Goal: Task Accomplishment & Management: Complete application form

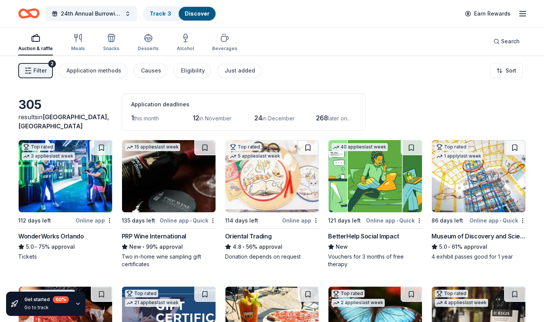
scroll to position [5858, 0]
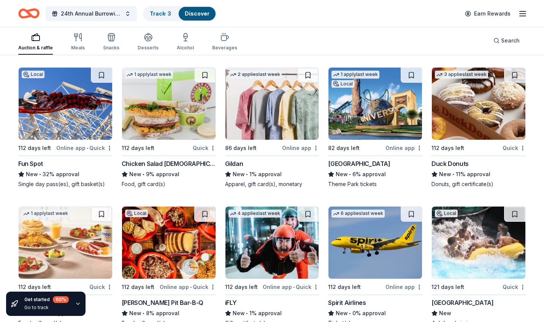
click at [167, 112] on img at bounding box center [169, 104] width 94 height 72
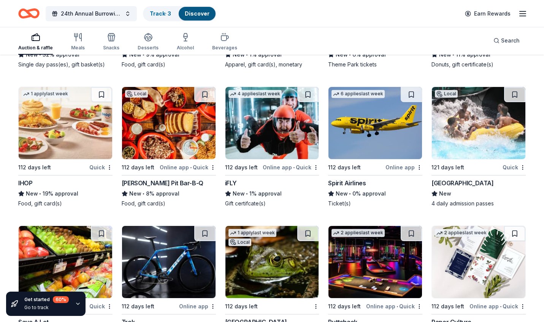
scroll to position [5998, 0]
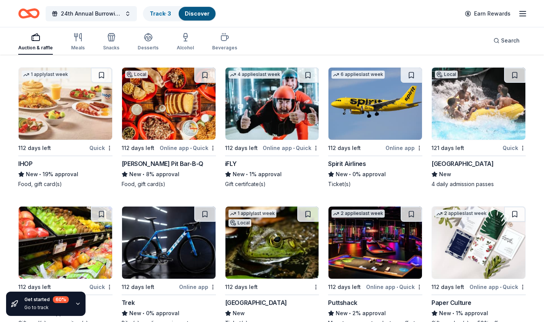
click at [494, 113] on img at bounding box center [479, 104] width 94 height 72
click at [273, 103] on img at bounding box center [272, 104] width 94 height 72
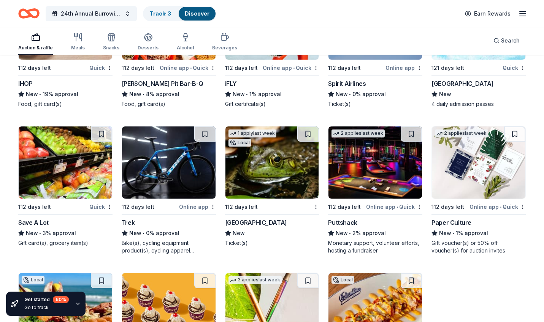
scroll to position [6077, 0]
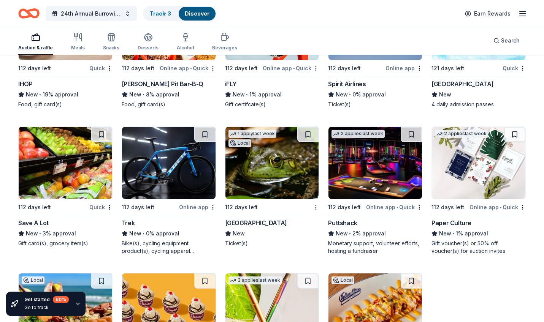
click at [167, 165] on img at bounding box center [169, 163] width 94 height 72
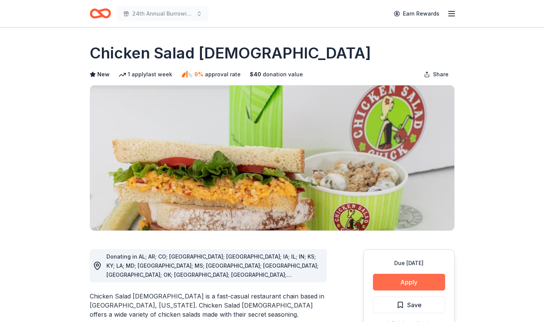
click at [412, 285] on button "Apply" at bounding box center [409, 282] width 72 height 17
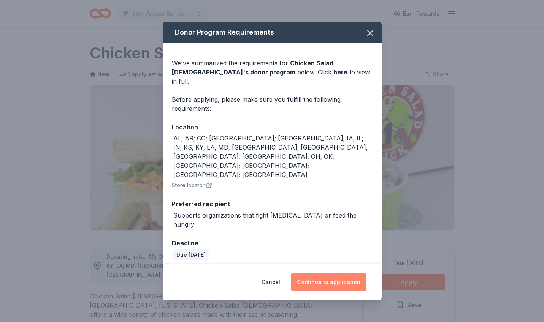
click at [347, 273] on button "Continue to application" at bounding box center [329, 282] width 76 height 18
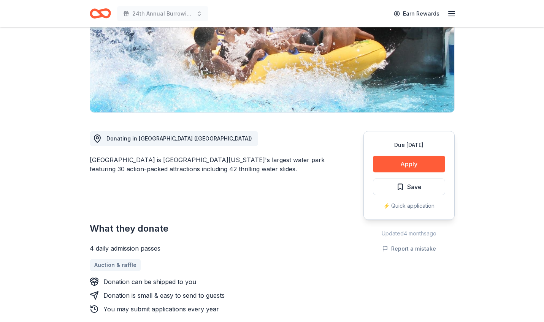
scroll to position [125, 0]
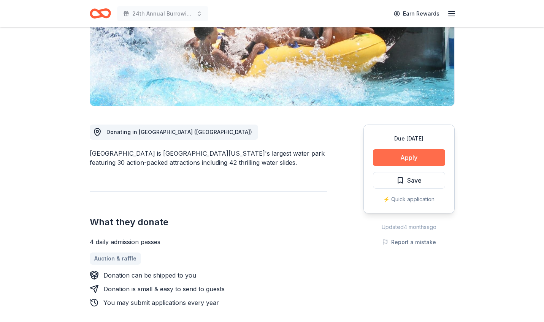
click at [409, 158] on button "Apply" at bounding box center [409, 157] width 72 height 17
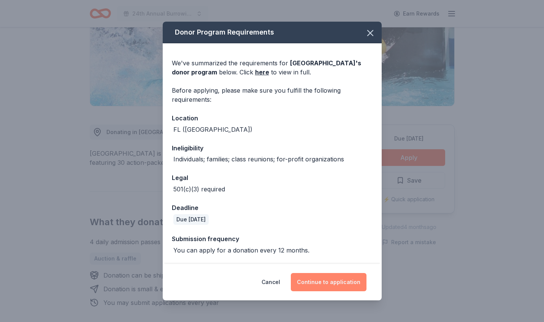
click at [336, 282] on button "Continue to application" at bounding box center [329, 282] width 76 height 18
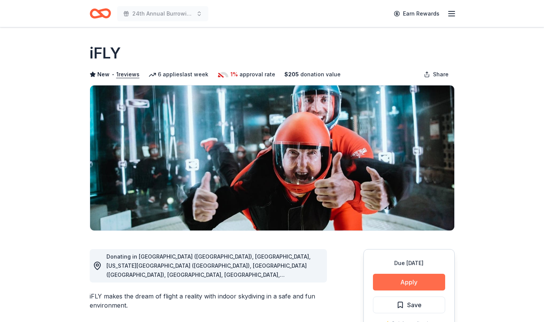
click at [420, 282] on button "Apply" at bounding box center [409, 282] width 72 height 17
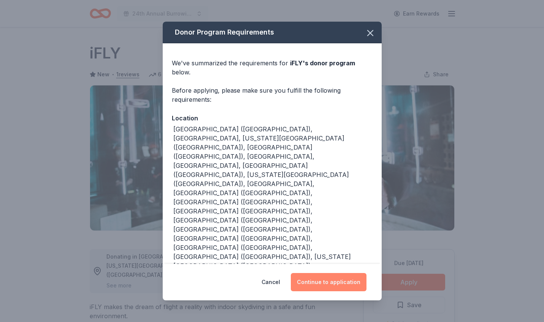
click at [327, 273] on button "Continue to application" at bounding box center [329, 282] width 76 height 18
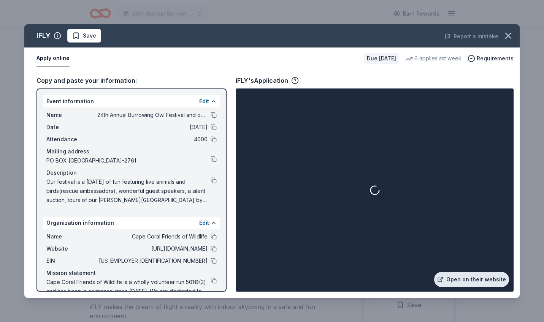
click at [477, 280] on link "Open on their website" at bounding box center [471, 279] width 75 height 15
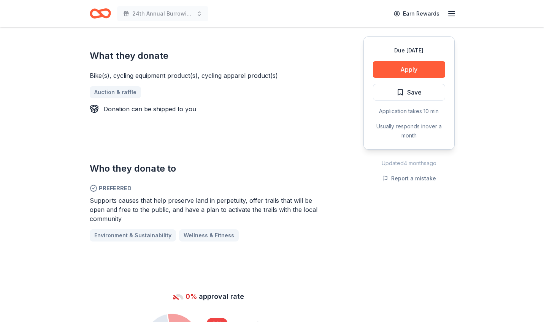
scroll to position [302, 0]
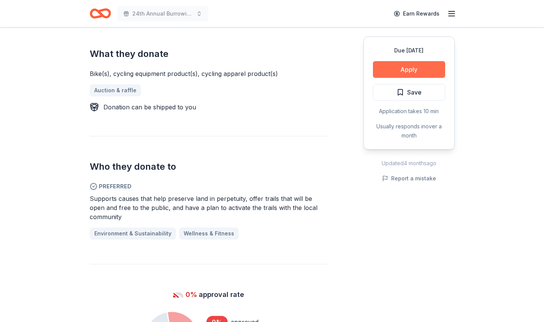
click at [410, 70] on button "Apply" at bounding box center [409, 69] width 72 height 17
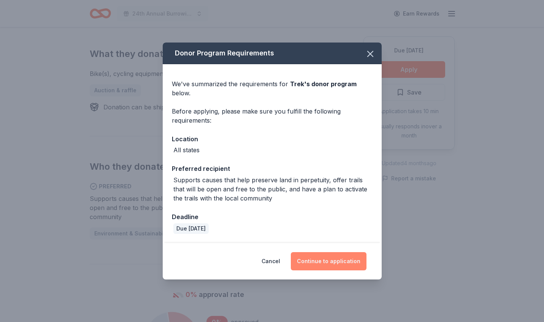
click at [336, 264] on button "Continue to application" at bounding box center [329, 261] width 76 height 18
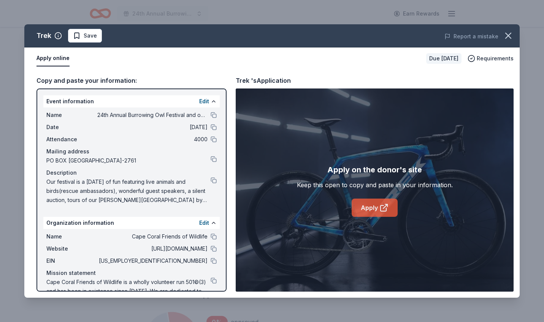
click at [369, 209] on link "Apply" at bounding box center [375, 208] width 46 height 18
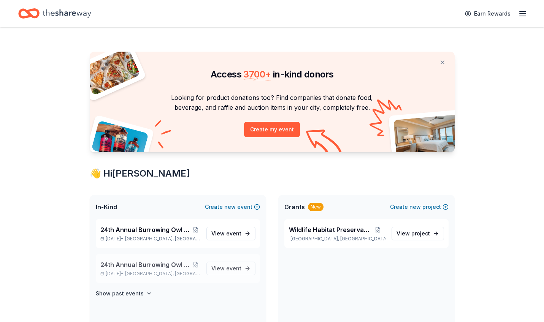
click at [157, 265] on span "24th Annual Burrowing Owl Festival and on-line auction" at bounding box center [146, 264] width 92 height 9
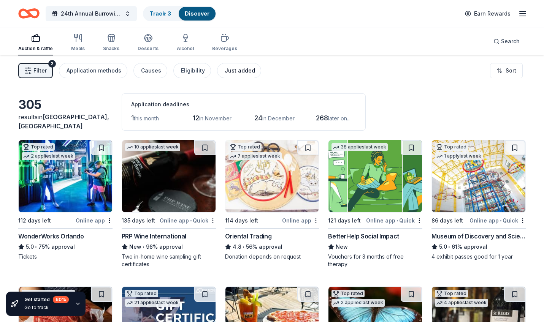
click at [245, 70] on div "Just added" at bounding box center [240, 70] width 30 height 9
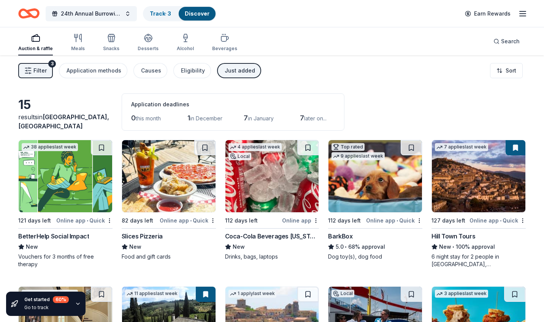
click at [273, 182] on img at bounding box center [272, 176] width 94 height 72
click at [147, 70] on div "Causes" at bounding box center [151, 70] width 20 height 9
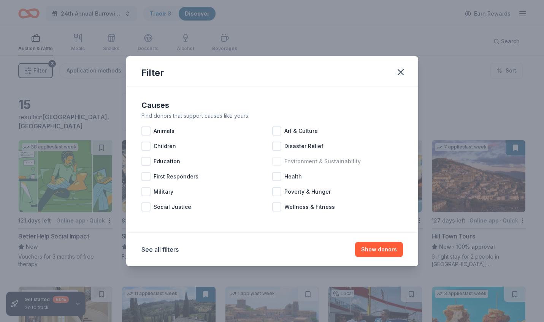
click at [320, 163] on span "Environment & Sustainability" at bounding box center [322, 161] width 76 height 9
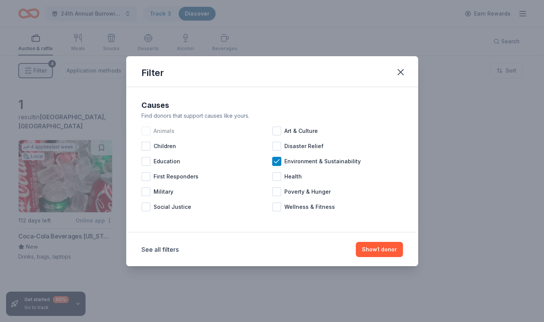
click at [145, 130] on div at bounding box center [145, 131] width 9 height 9
click at [385, 250] on button "Show 2 donors" at bounding box center [377, 249] width 51 height 15
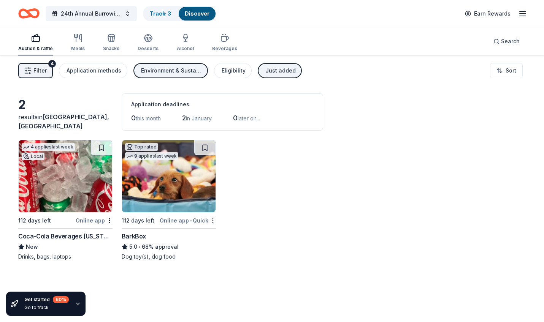
click at [281, 69] on div "Just added" at bounding box center [280, 70] width 30 height 9
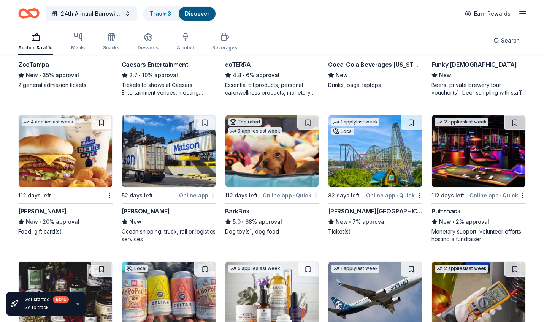
scroll to position [171, 0]
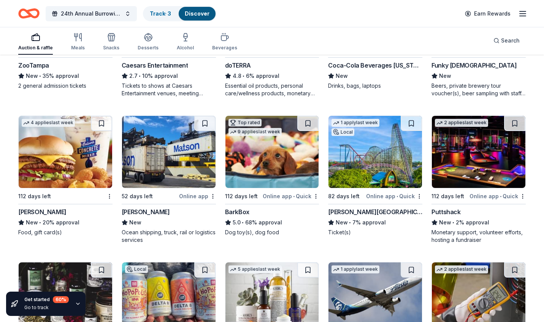
click at [495, 163] on img at bounding box center [479, 152] width 94 height 72
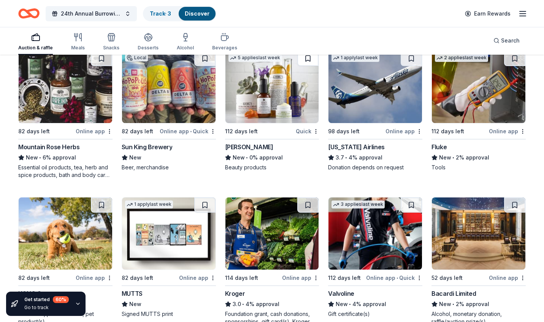
scroll to position [383, 0]
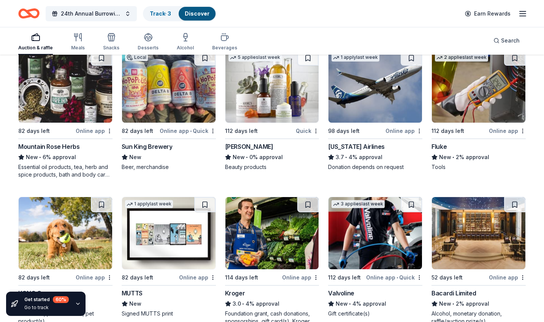
click at [272, 99] on img at bounding box center [272, 87] width 94 height 72
click at [377, 88] on img at bounding box center [375, 87] width 94 height 72
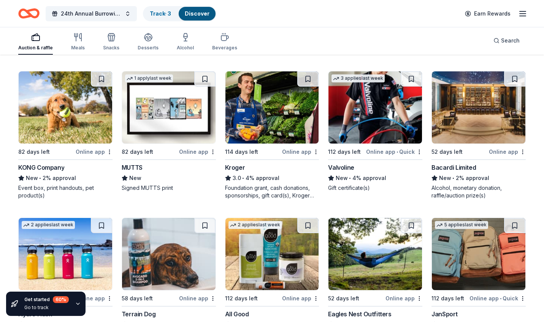
scroll to position [511, 0]
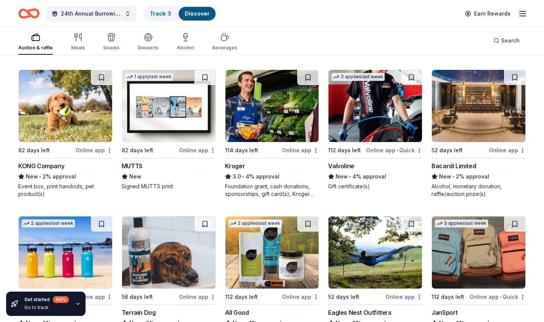
click at [369, 115] on img at bounding box center [375, 106] width 94 height 72
click at [268, 103] on img at bounding box center [272, 106] width 94 height 72
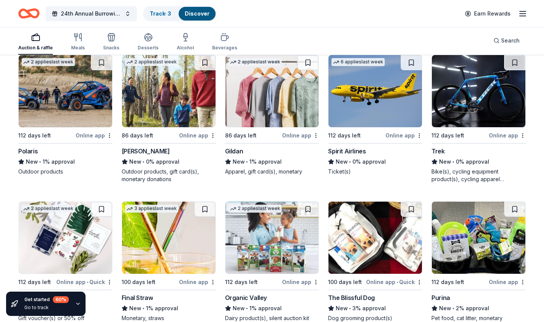
scroll to position [812, 0]
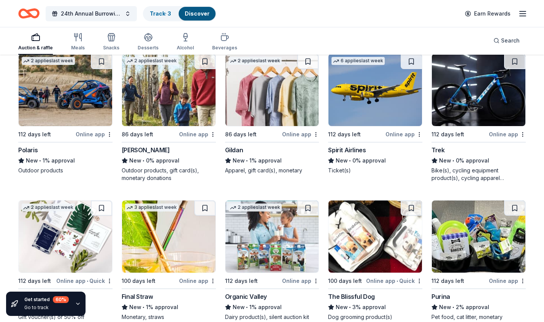
click at [178, 98] on img at bounding box center [169, 90] width 94 height 72
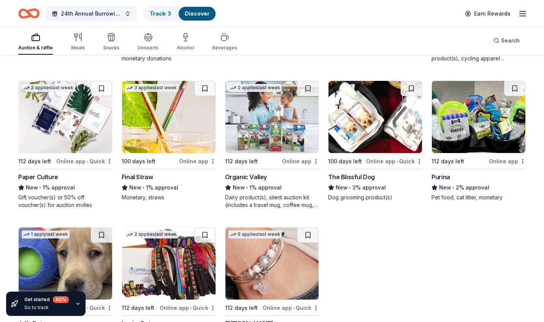
scroll to position [933, 0]
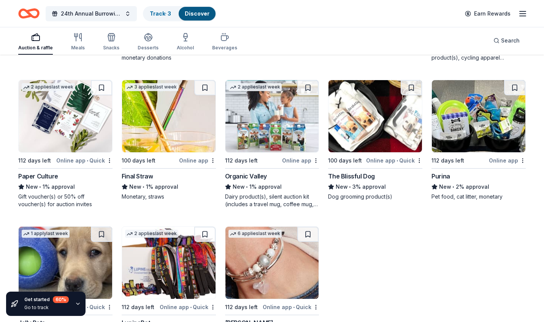
click at [269, 120] on img at bounding box center [272, 116] width 94 height 72
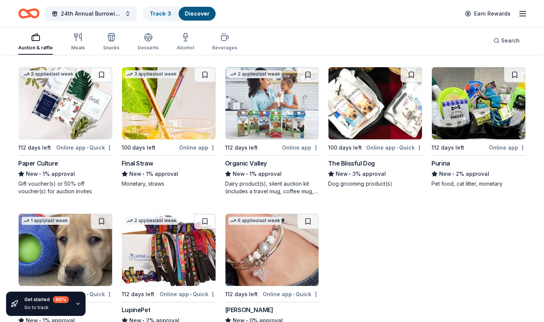
scroll to position [933, 0]
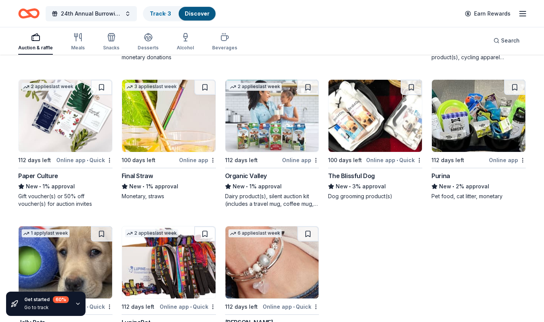
click at [367, 110] on img at bounding box center [375, 116] width 94 height 72
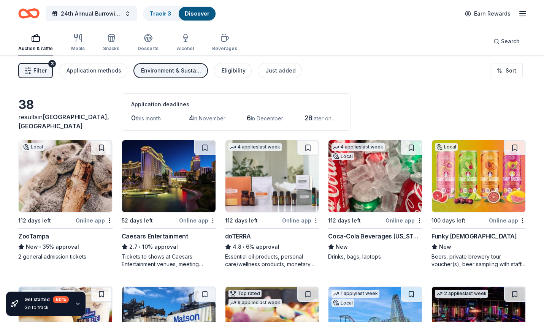
scroll to position [0, 0]
click at [164, 71] on div "Environment & Sustainability, Animals" at bounding box center [171, 70] width 61 height 9
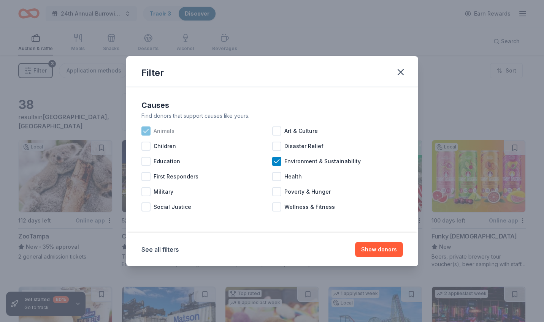
click at [146, 129] on icon at bounding box center [146, 131] width 8 height 8
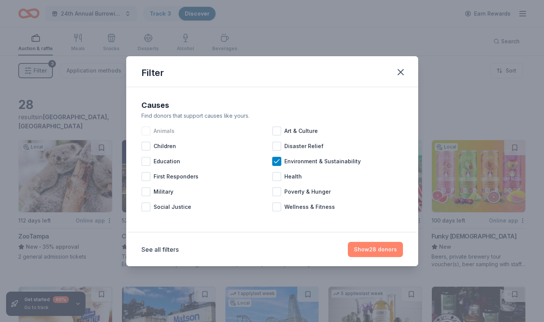
click at [377, 251] on button "Show 28 donors" at bounding box center [375, 249] width 55 height 15
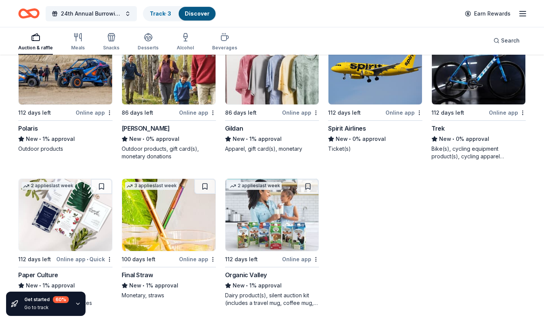
scroll to position [695, 0]
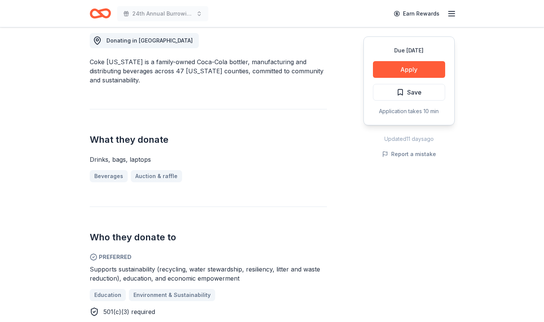
scroll to position [216, 0]
click at [412, 71] on button "Apply" at bounding box center [409, 69] width 72 height 17
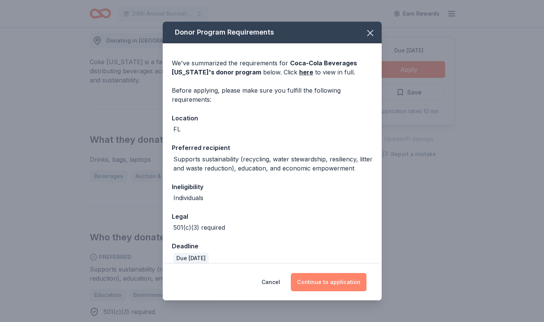
click at [319, 282] on button "Continue to application" at bounding box center [329, 282] width 76 height 18
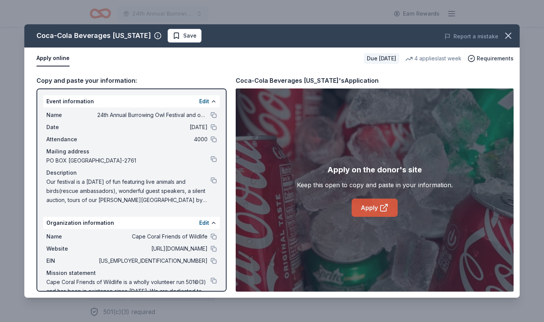
click at [367, 208] on link "Apply" at bounding box center [375, 208] width 46 height 18
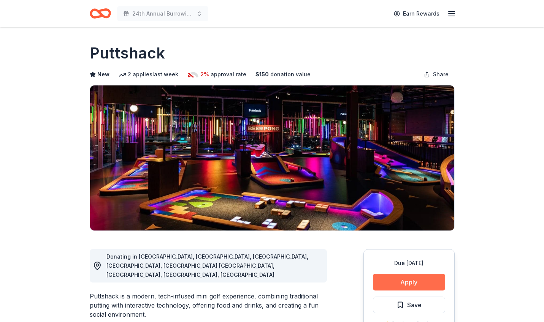
click at [407, 285] on button "Apply" at bounding box center [409, 282] width 72 height 17
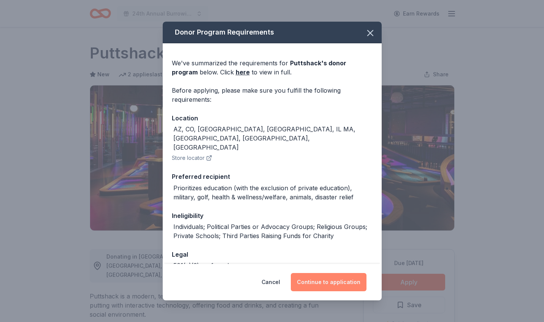
click at [339, 284] on button "Continue to application" at bounding box center [329, 282] width 76 height 18
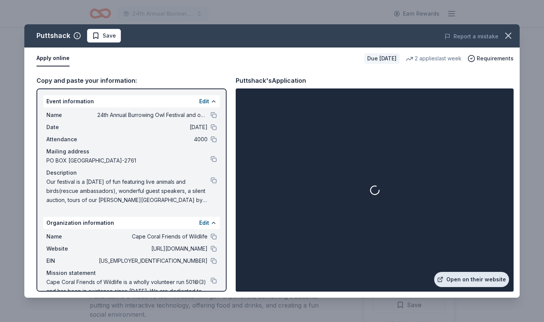
click at [485, 281] on link "Open on their website" at bounding box center [471, 279] width 75 height 15
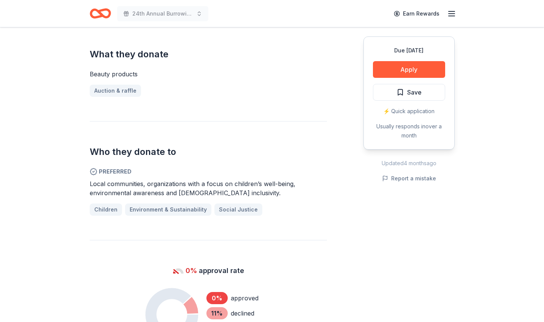
scroll to position [339, 0]
click at [411, 71] on button "Apply" at bounding box center [409, 69] width 72 height 17
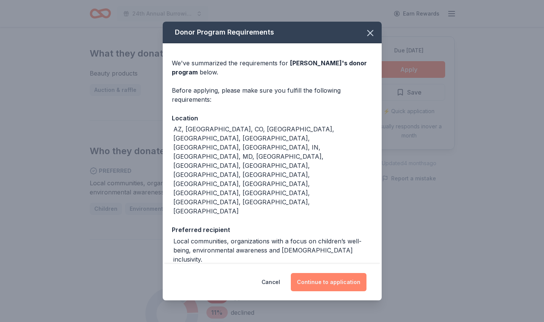
click at [337, 273] on button "Continue to application" at bounding box center [329, 282] width 76 height 18
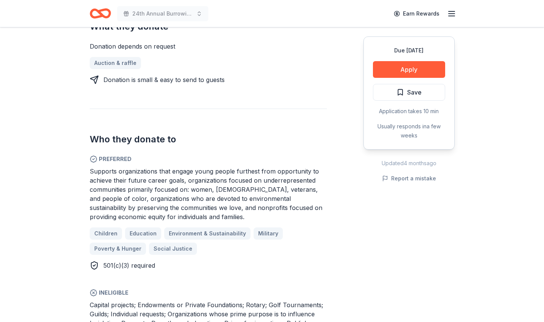
scroll to position [340, 0]
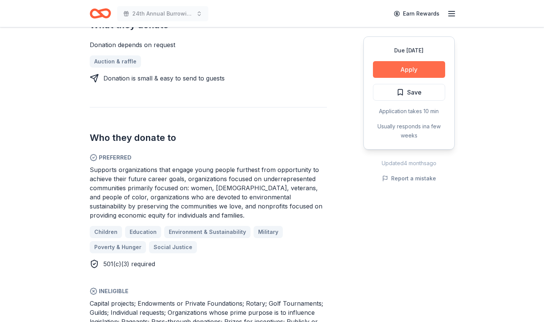
click at [414, 70] on button "Apply" at bounding box center [409, 69] width 72 height 17
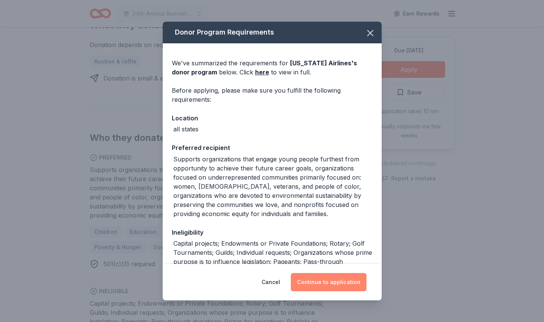
click at [325, 284] on button "Continue to application" at bounding box center [329, 282] width 76 height 18
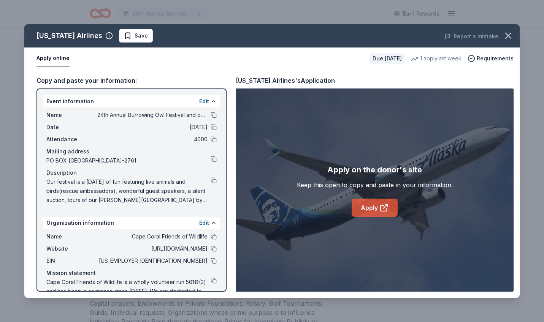
click at [374, 208] on link "Apply" at bounding box center [375, 208] width 46 height 18
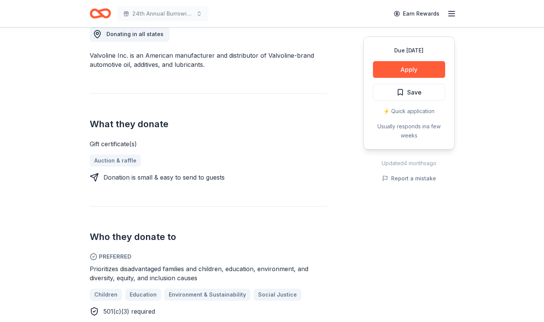
scroll to position [221, 0]
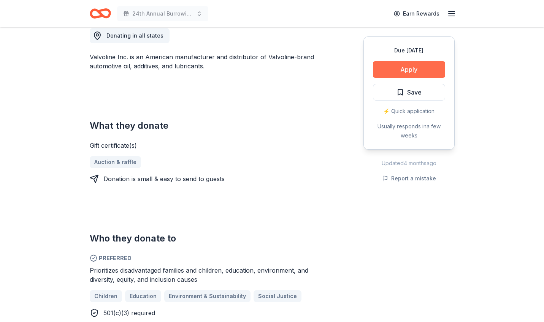
click at [411, 70] on button "Apply" at bounding box center [409, 69] width 72 height 17
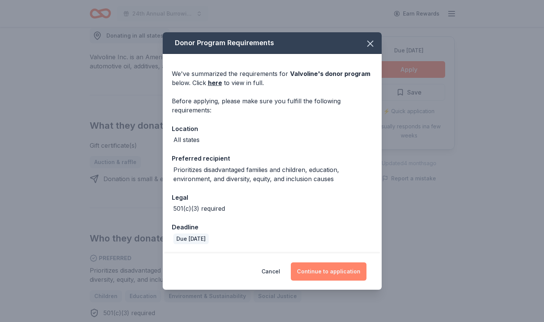
click at [333, 269] on button "Continue to application" at bounding box center [329, 272] width 76 height 18
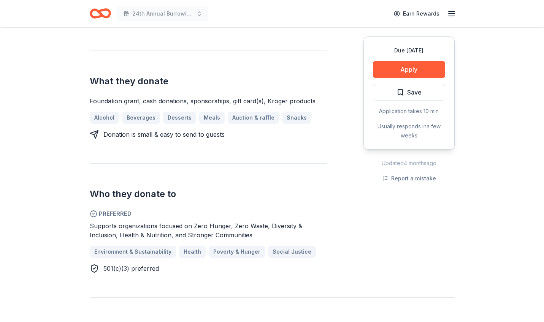
scroll to position [303, 0]
click at [408, 72] on button "Apply" at bounding box center [409, 69] width 72 height 17
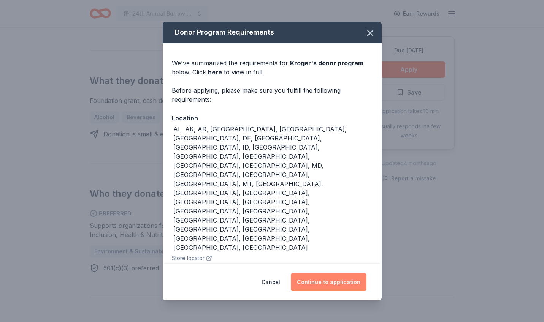
click at [327, 282] on button "Continue to application" at bounding box center [329, 282] width 76 height 18
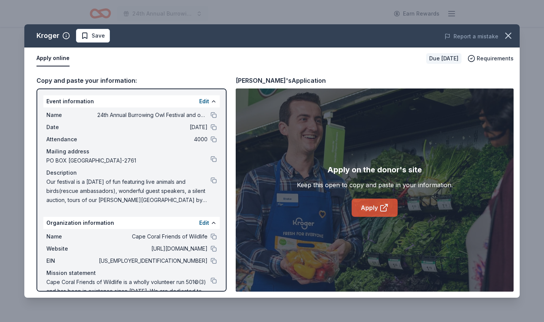
click at [369, 211] on link "Apply" at bounding box center [375, 208] width 46 height 18
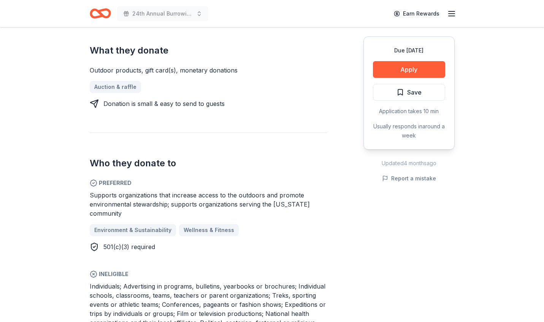
scroll to position [307, 0]
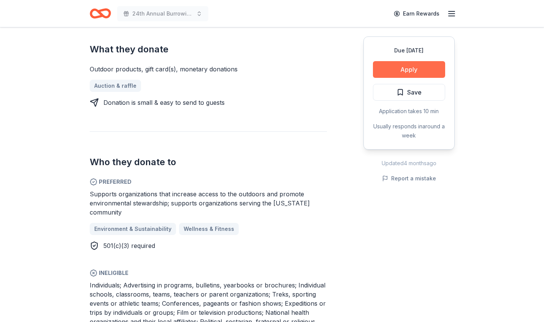
click at [412, 69] on button "Apply" at bounding box center [409, 69] width 72 height 17
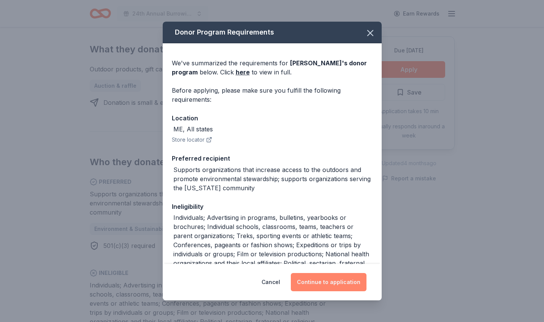
click at [326, 284] on button "Continue to application" at bounding box center [329, 282] width 76 height 18
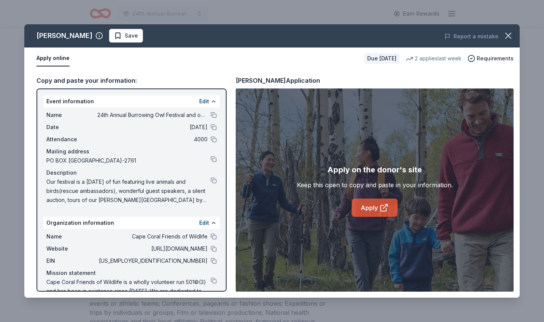
click at [370, 209] on link "Apply" at bounding box center [375, 208] width 46 height 18
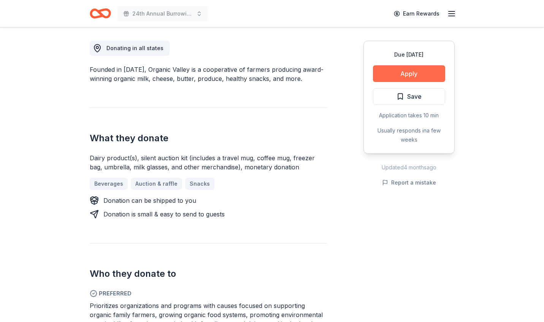
scroll to position [205, 0]
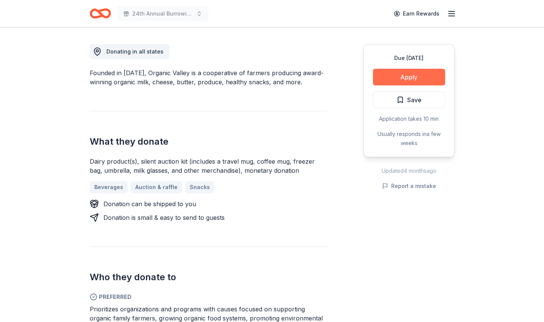
click at [409, 75] on button "Apply" at bounding box center [409, 77] width 72 height 17
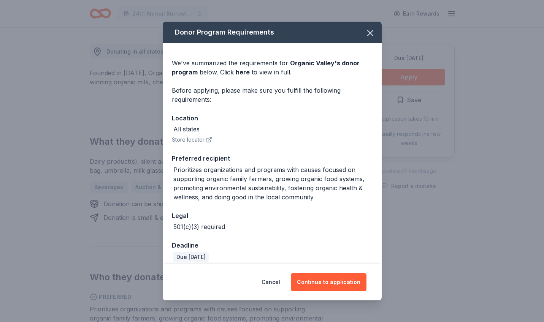
click at [196, 140] on button "Store locator" at bounding box center [192, 139] width 40 height 9
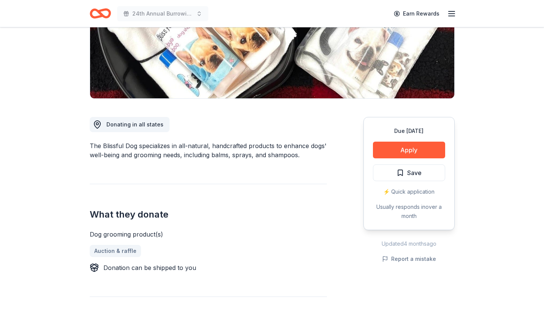
scroll to position [134, 0]
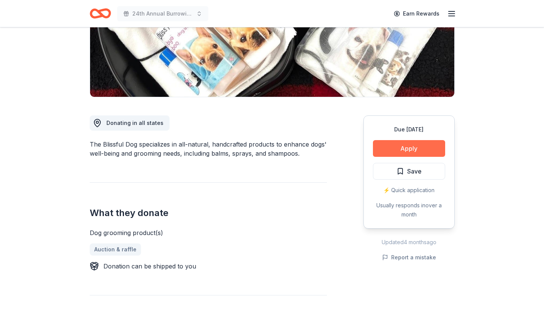
click at [408, 148] on button "Apply" at bounding box center [409, 148] width 72 height 17
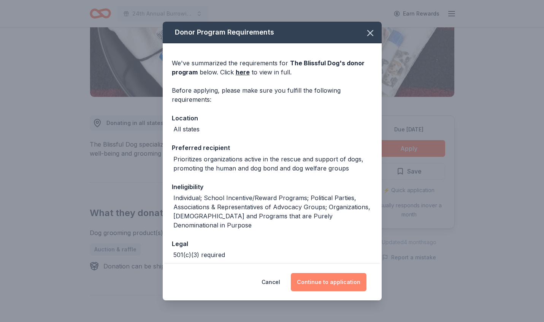
click at [329, 284] on button "Continue to application" at bounding box center [329, 282] width 76 height 18
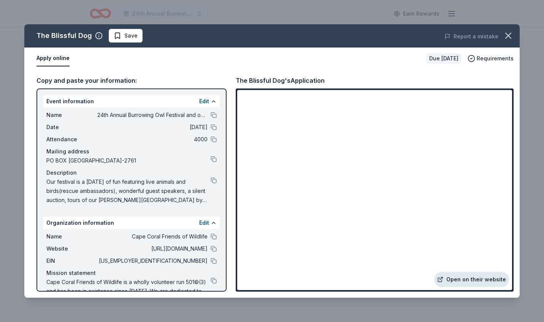
click at [462, 282] on link "Open on their website" at bounding box center [471, 279] width 75 height 15
